Goal: Obtain resource: Obtain resource

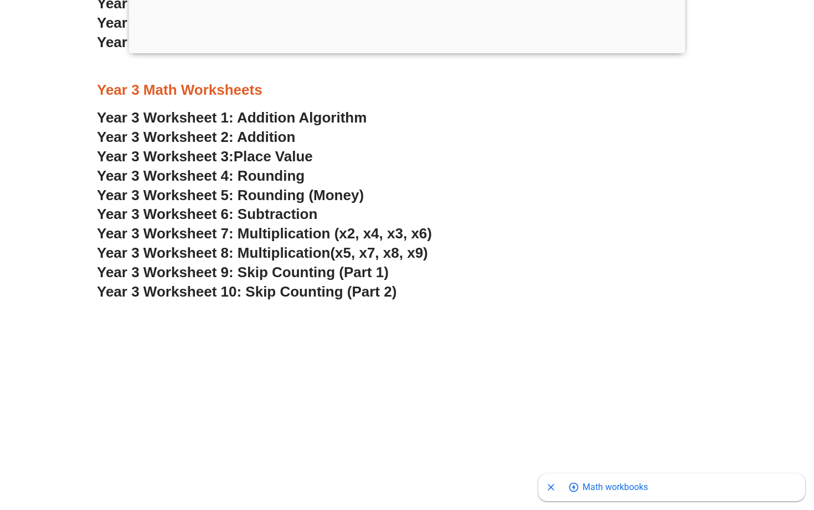
scroll to position [1500, 0]
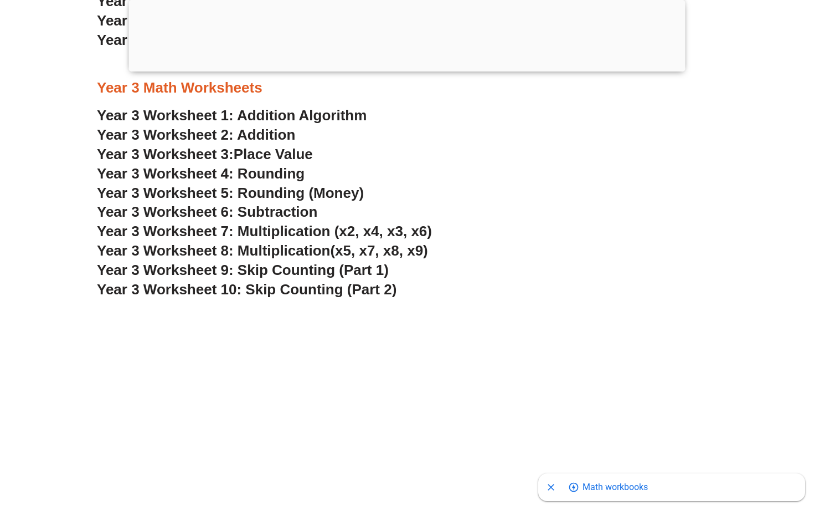
click at [407, 69] on div at bounding box center [407, 69] width 557 height 0
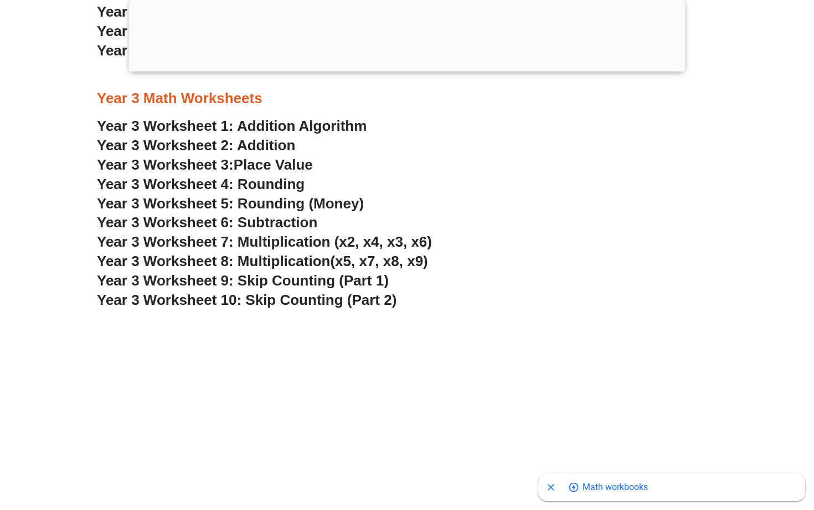
scroll to position [1510, 0]
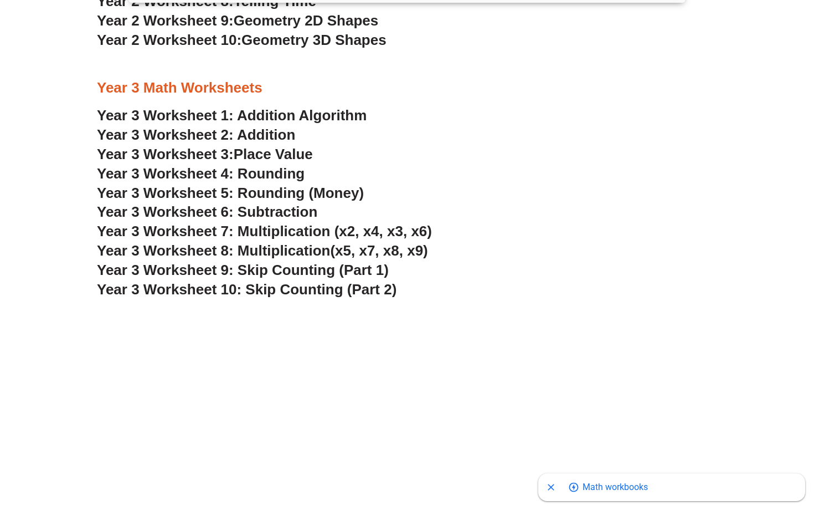
click at [266, 107] on link "Year 3 Worksheet 1: Addition Algorithm" at bounding box center [232, 115] width 270 height 17
click at [342, 184] on span "Year 3 Worksheet 5: Rounding (Money)" at bounding box center [230, 192] width 267 height 17
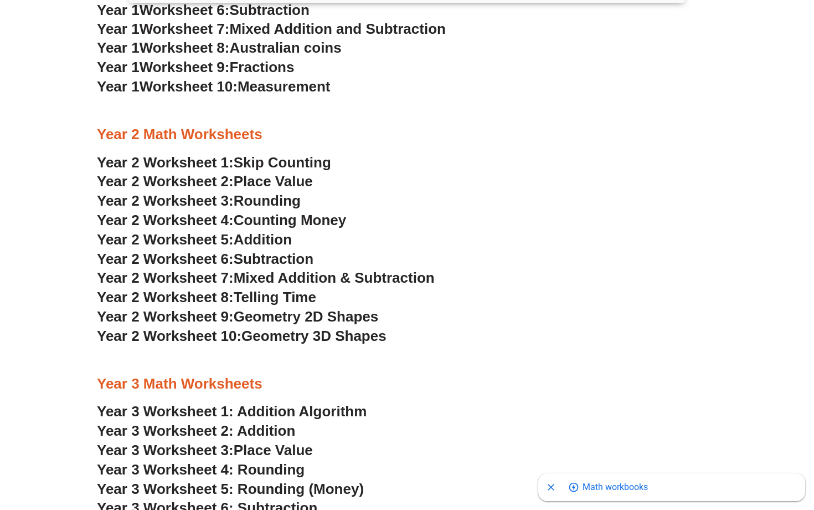
scroll to position [1129, 0]
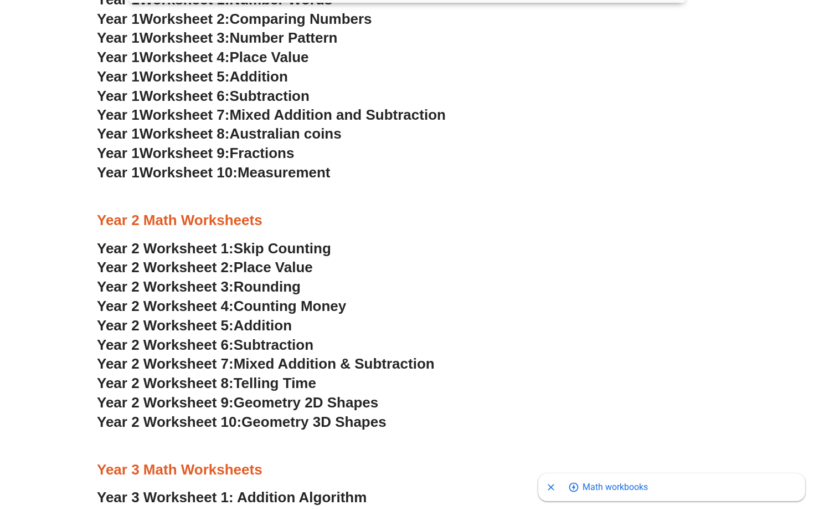
click at [295, 298] on span "Counting Money" at bounding box center [290, 306] width 113 height 17
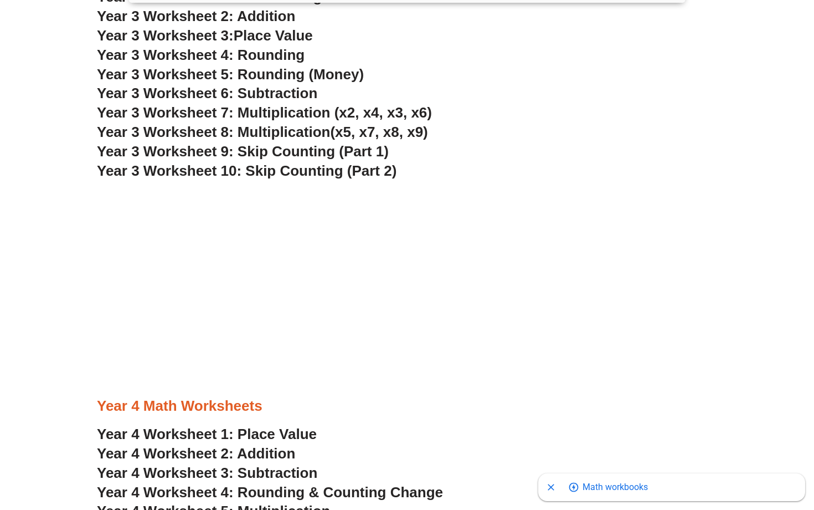
scroll to position [1871, 0]
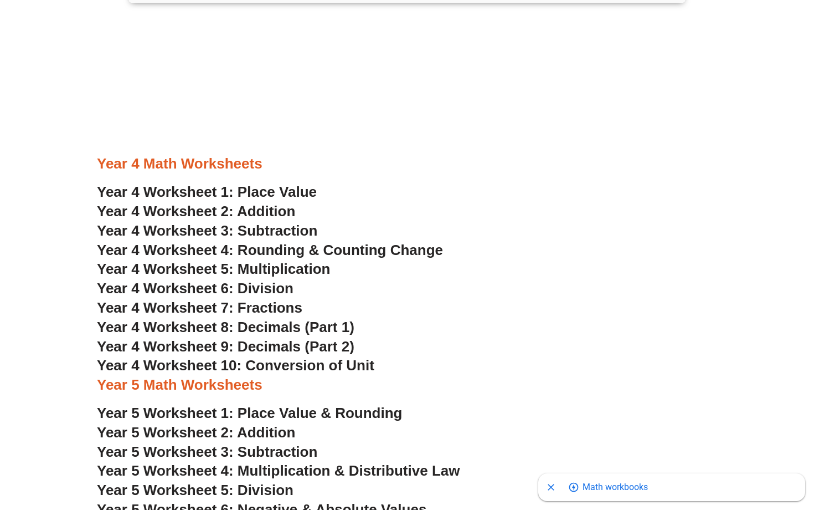
click at [275, 242] on span "Year 4 Worksheet 4: Rounding & Counting Change" at bounding box center [270, 250] width 346 height 17
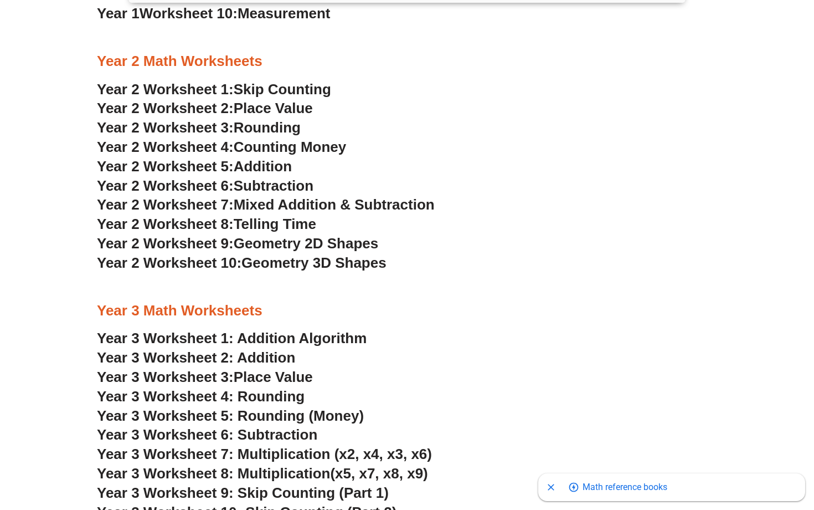
scroll to position [1268, 0]
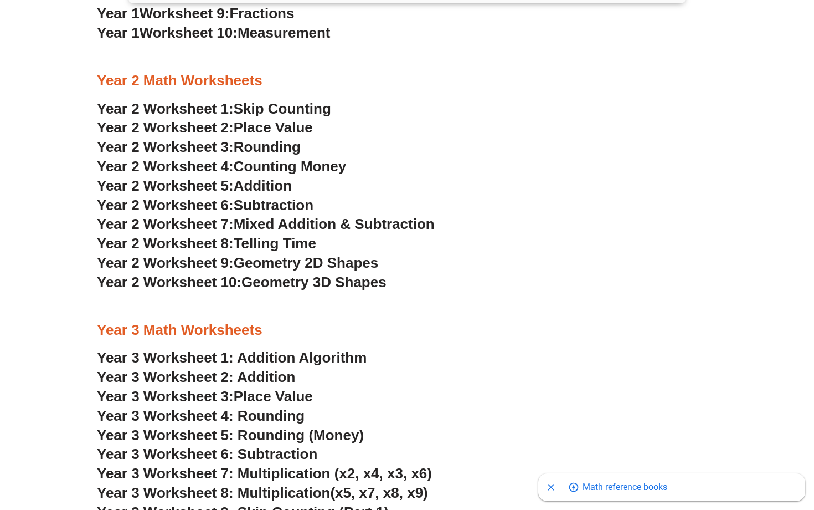
click at [316, 427] on span "Year 3 Worksheet 5: Rounding (Money)" at bounding box center [230, 435] width 267 height 17
click at [295, 235] on span "Telling Time" at bounding box center [275, 243] width 83 height 17
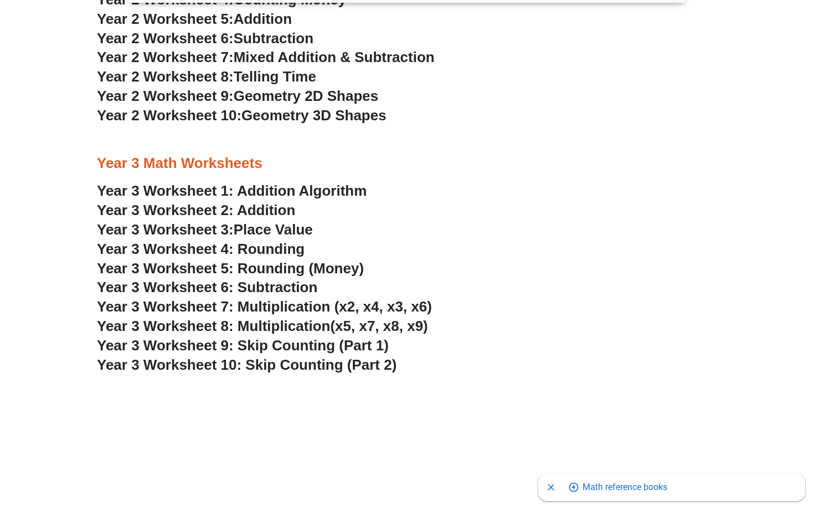
scroll to position [1476, 0]
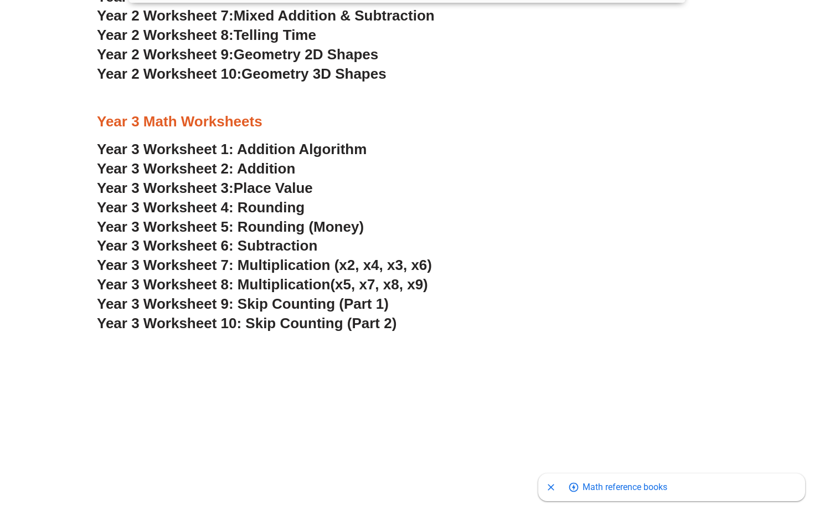
click at [291, 257] on span "Year 3 Worksheet 7: Multiplication (x2, x4, x3, x6)" at bounding box center [264, 265] width 335 height 17
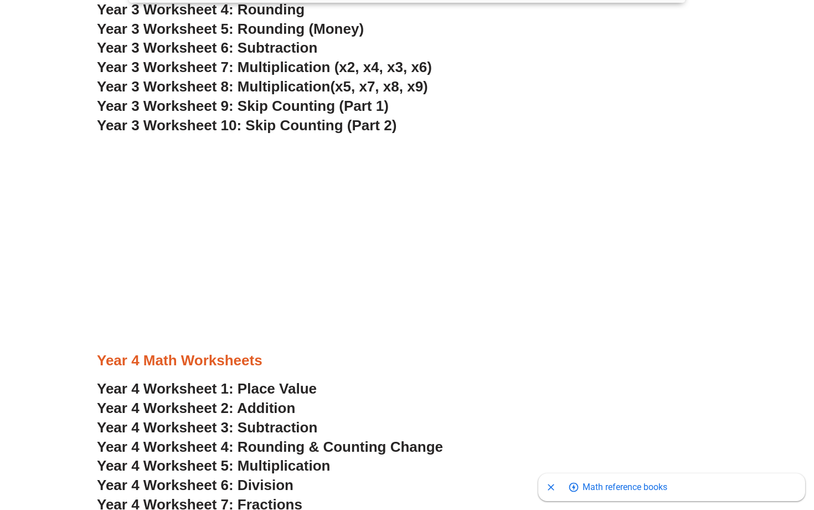
scroll to position [1910, 0]
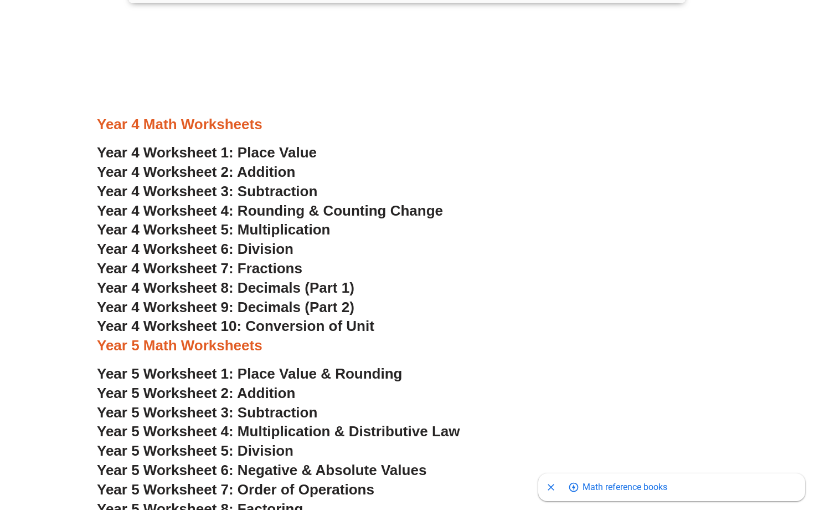
click at [269, 240] on span "Year 4 Worksheet 6: Division" at bounding box center [195, 248] width 197 height 17
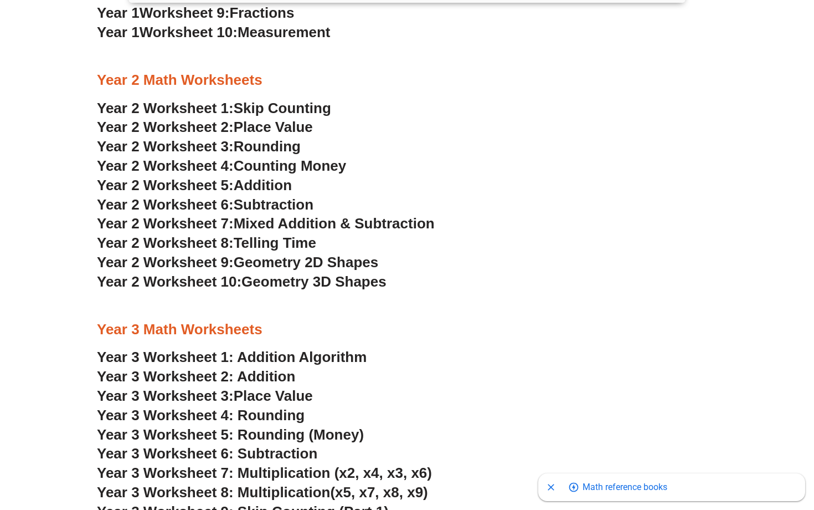
scroll to position [1401, 0]
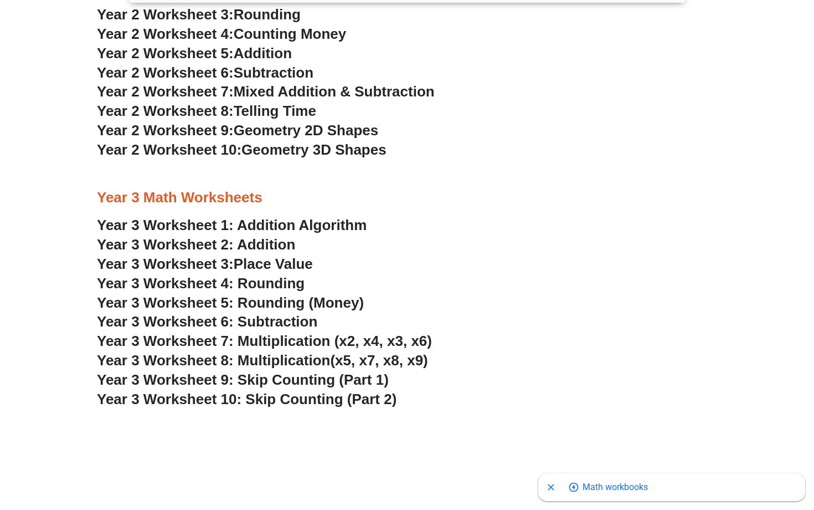
click at [295, 294] on span "Year 3 Worksheet 5: Rounding (Money)" at bounding box center [230, 302] width 267 height 17
